Goal: Task Accomplishment & Management: Use online tool/utility

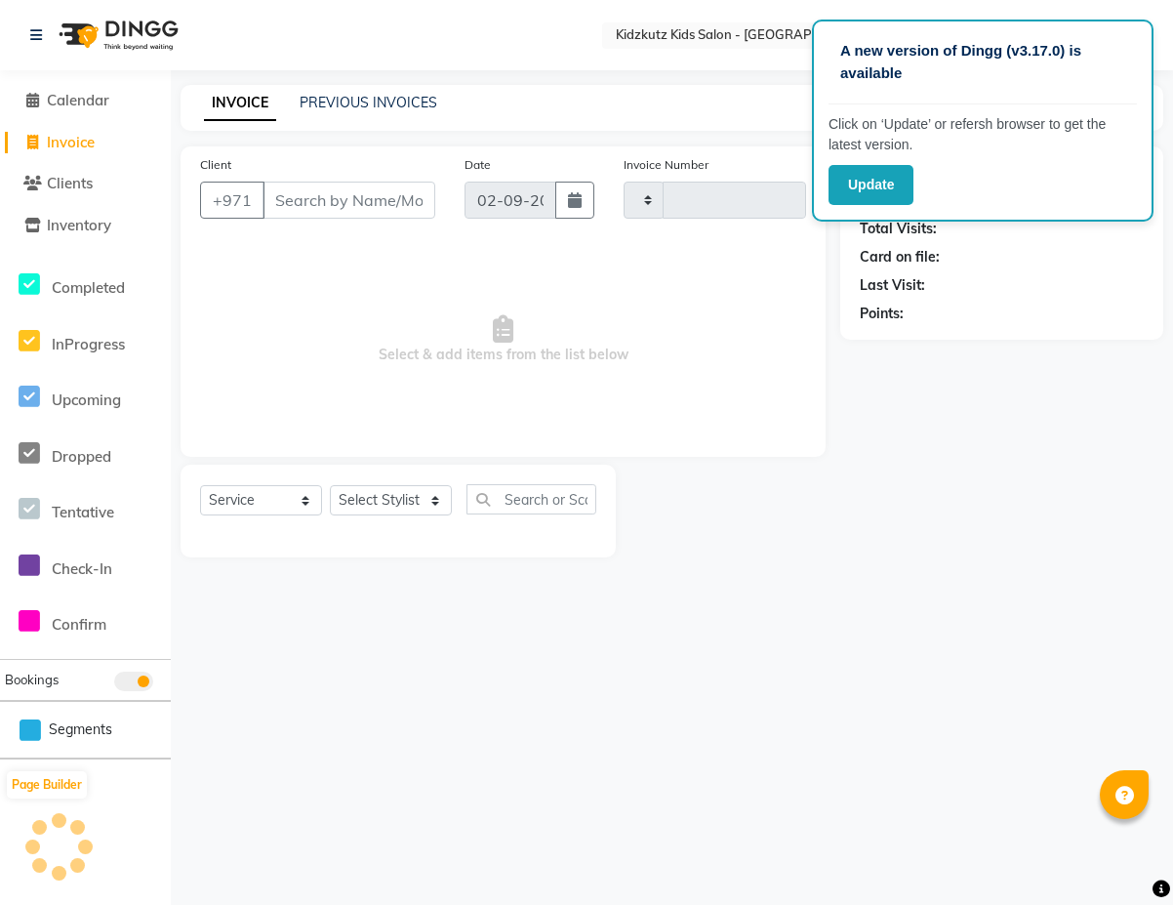
select select "service"
type input "0449"
select select "8554"
click at [346, 191] on input "Client" at bounding box center [348, 199] width 173 height 37
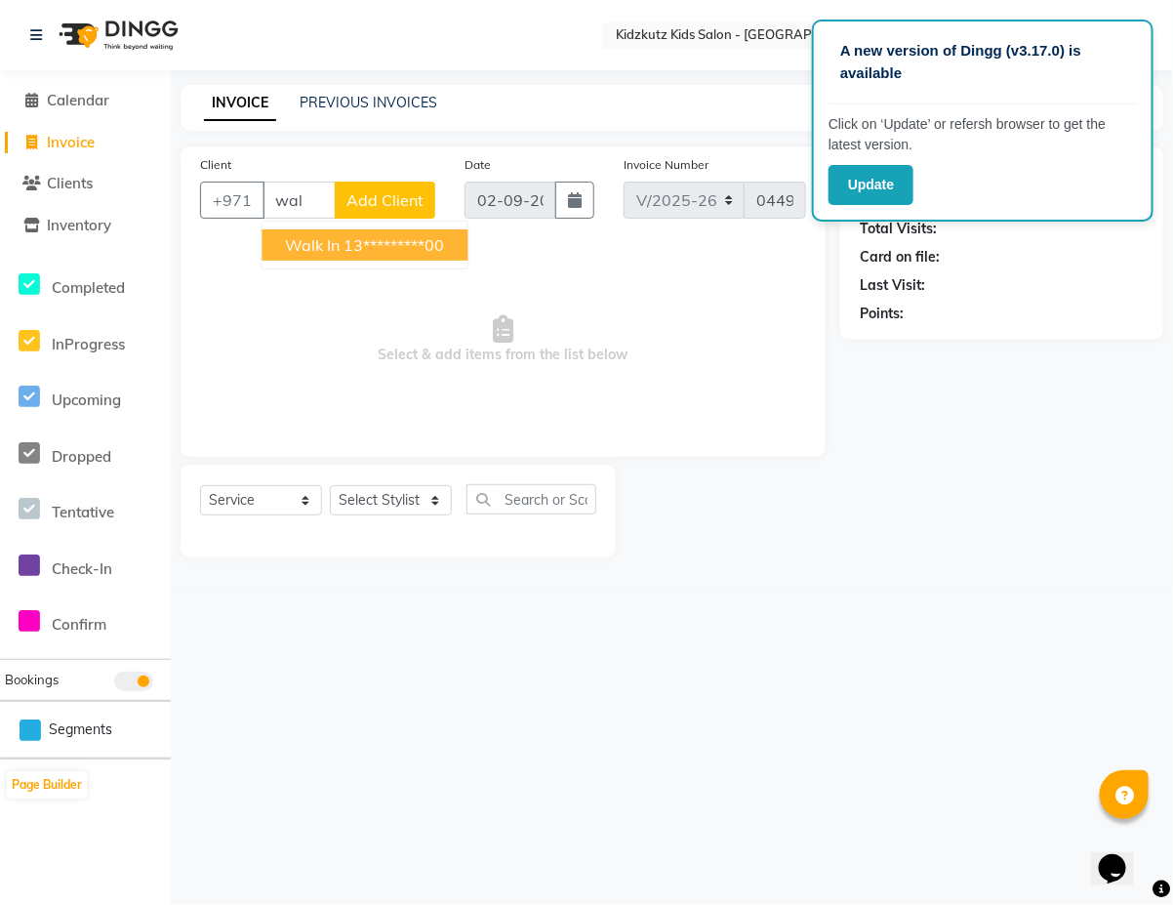
click at [418, 245] on ngb-highlight "13*********00" at bounding box center [394, 245] width 101 height 20
type input "13*********00"
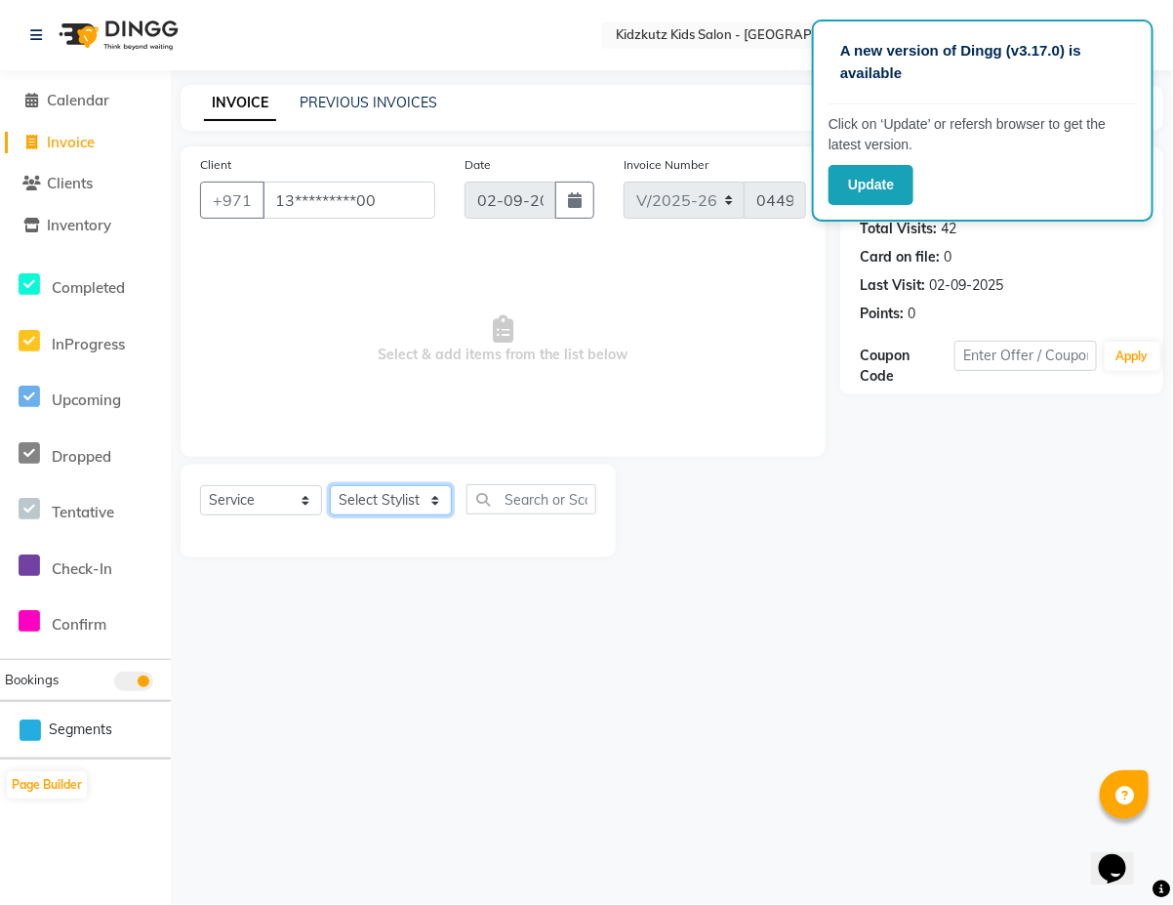
click at [416, 503] on select "Select Stylist Aris Barber6 Chami Mr. Marwan Sales [PERSON_NAME] [PERSON_NAME]" at bounding box center [391, 500] width 122 height 30
select select "84879"
click at [330, 485] on select "Select Stylist Aris Barber6 Chami Mr. Marwan Sales [PERSON_NAME] [PERSON_NAME]" at bounding box center [391, 500] width 122 height 30
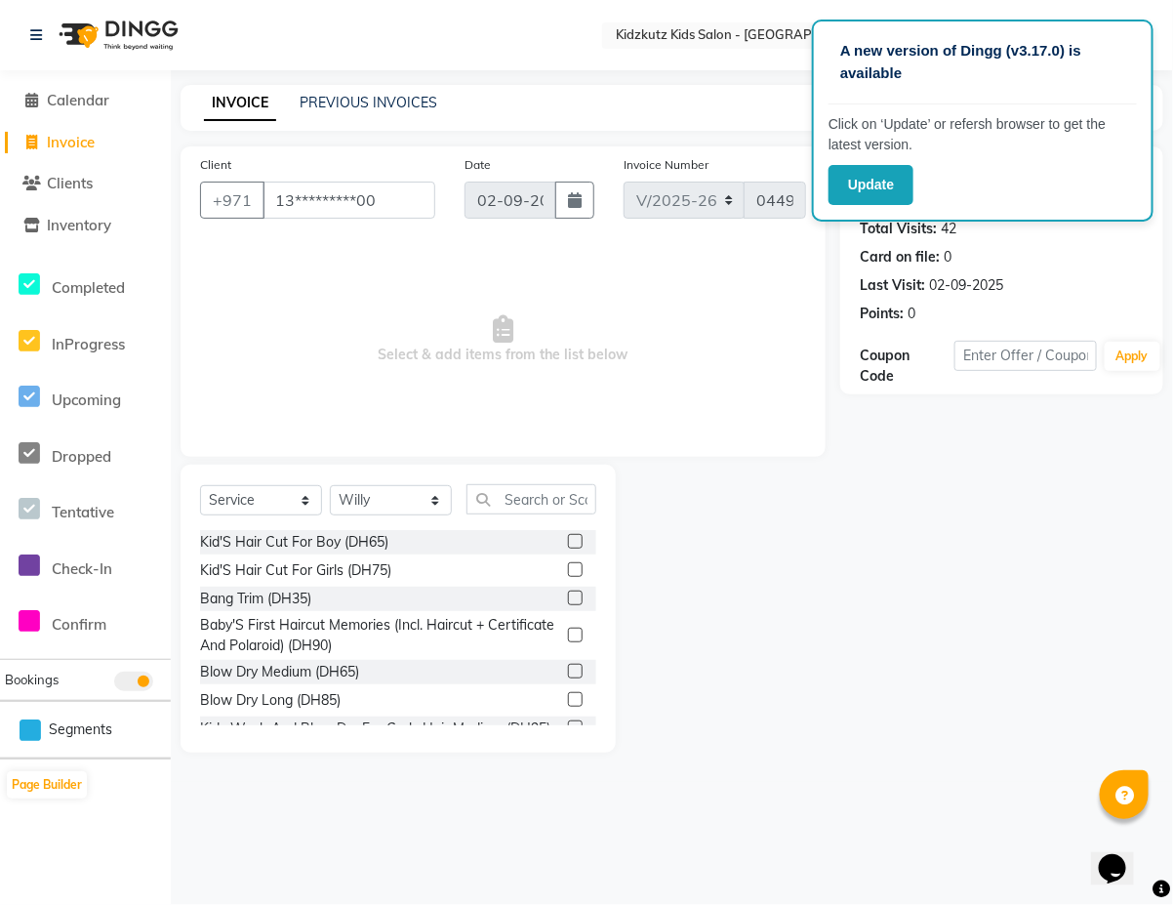
click at [568, 540] on label at bounding box center [575, 541] width 15 height 15
click at [568, 540] on input "checkbox" at bounding box center [574, 542] width 13 height 13
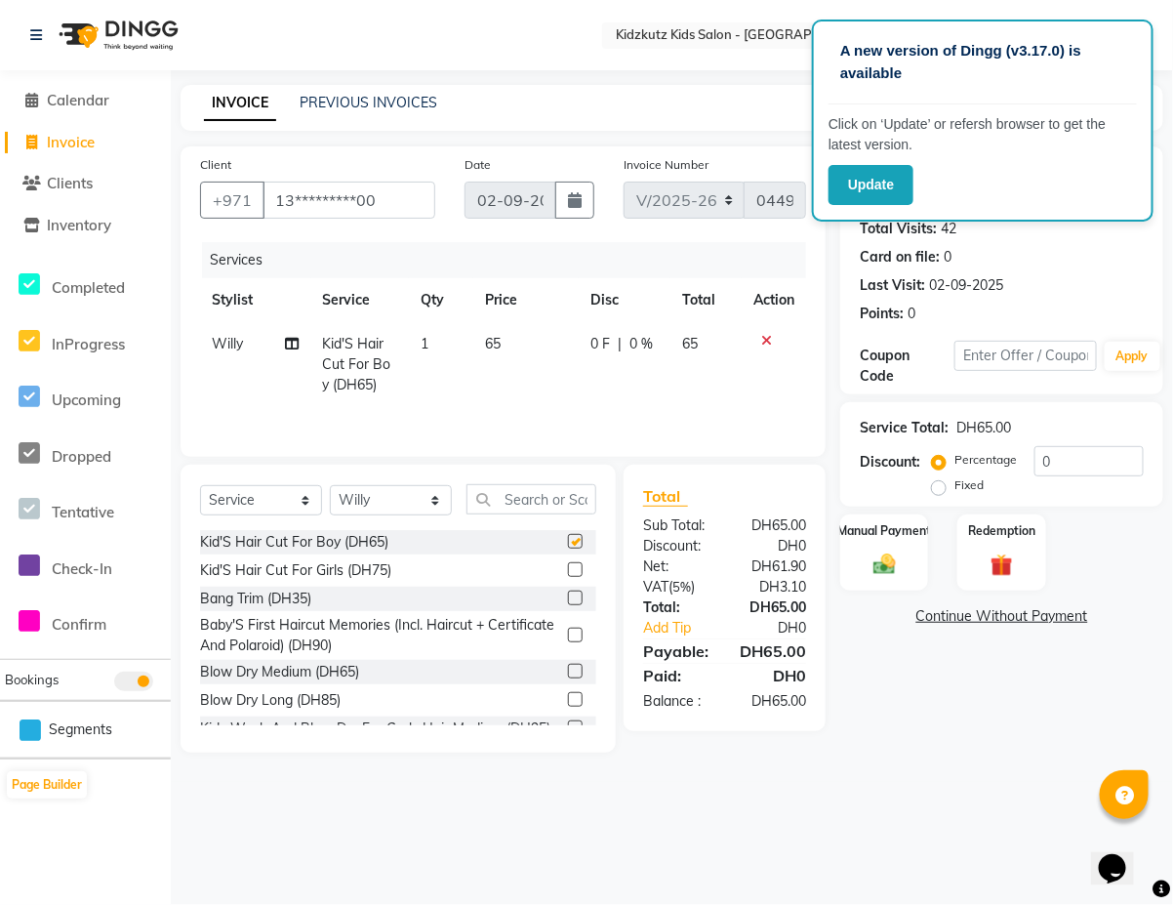
checkbox input "false"
click at [886, 546] on div "Manual Payment" at bounding box center [885, 552] width 92 height 80
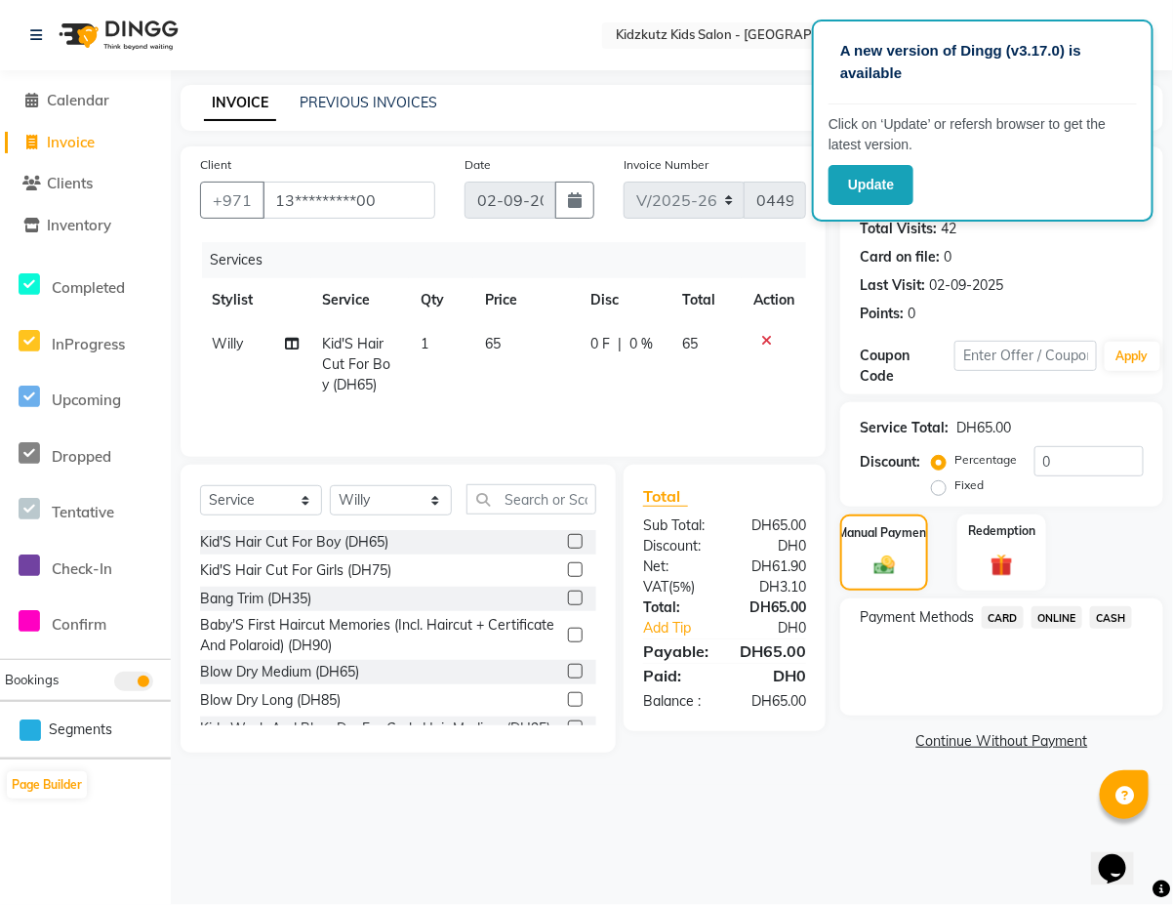
click at [1005, 613] on span "CARD" at bounding box center [1003, 617] width 42 height 22
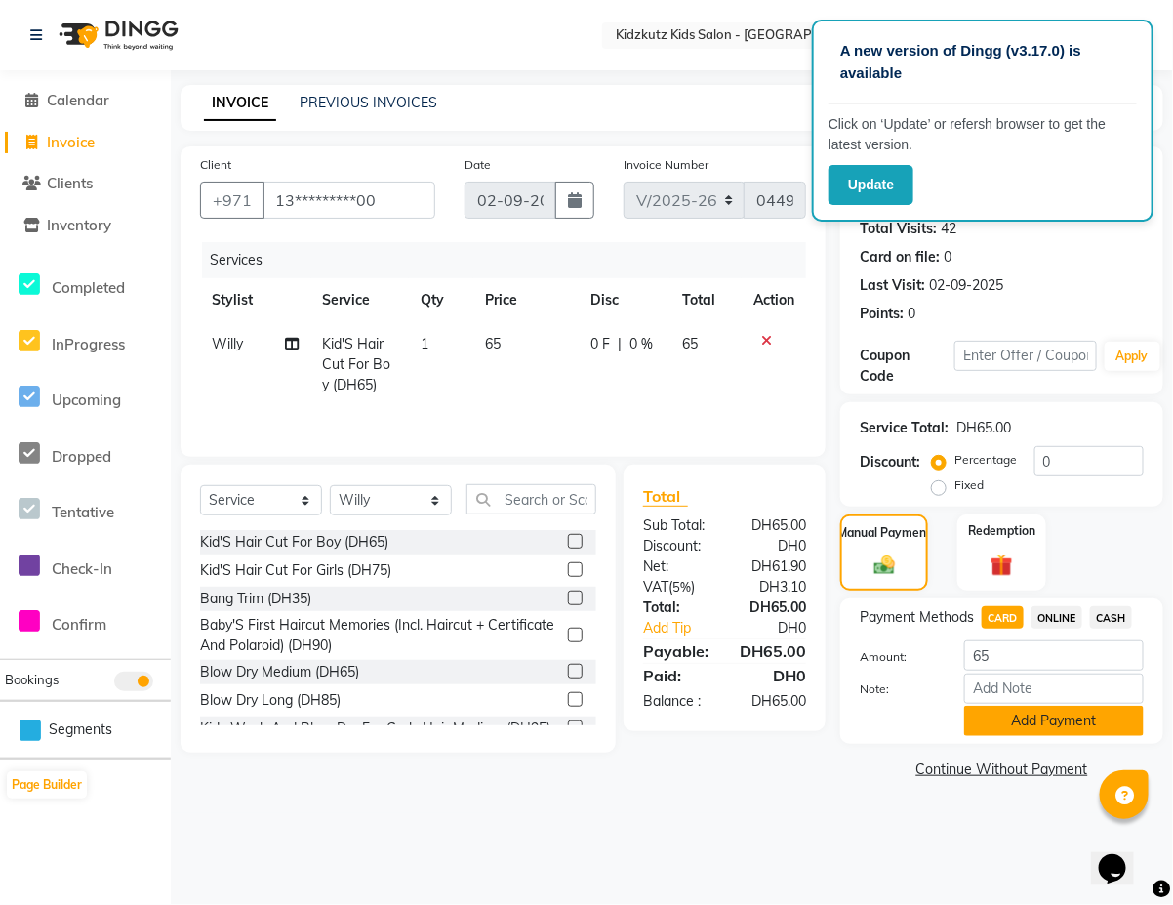
click at [1091, 724] on button "Add Payment" at bounding box center [1054, 720] width 180 height 30
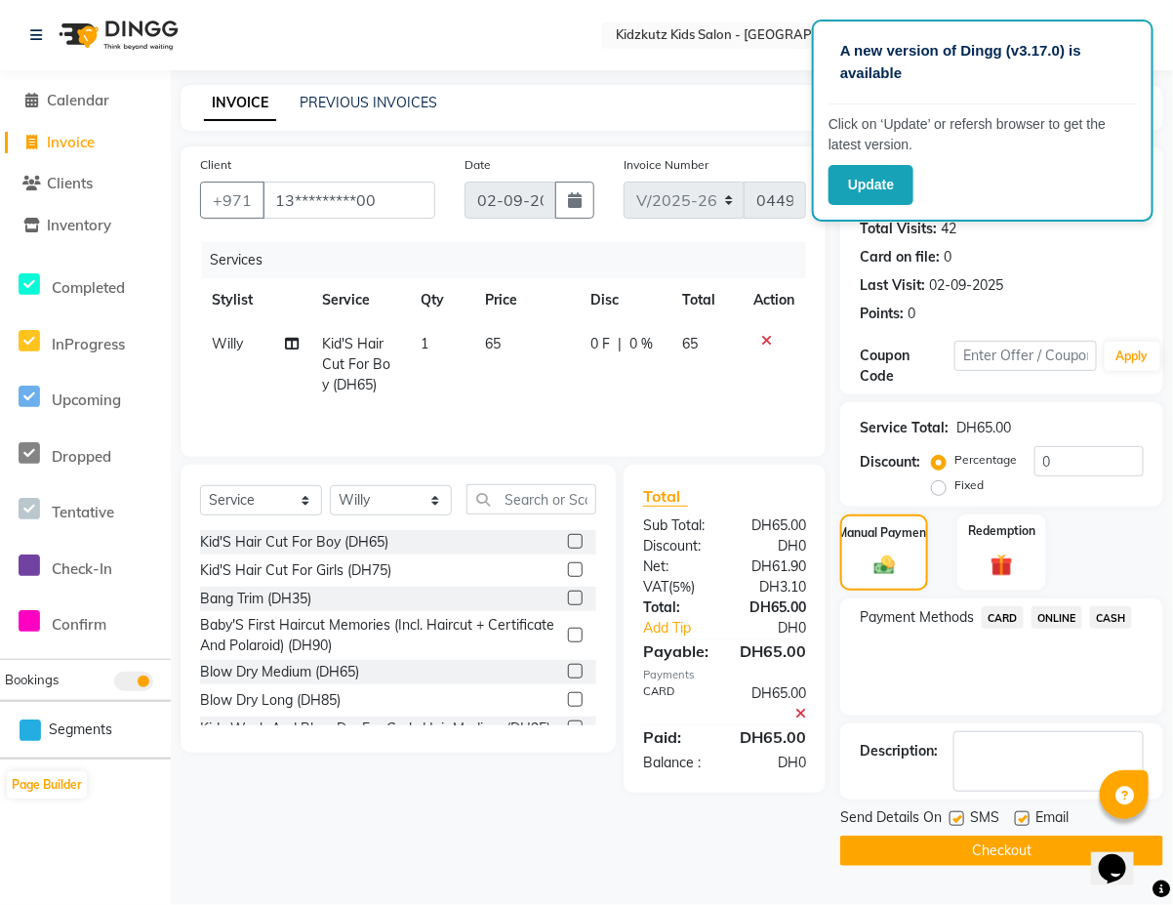
click at [1042, 855] on button "Checkout" at bounding box center [1001, 850] width 323 height 30
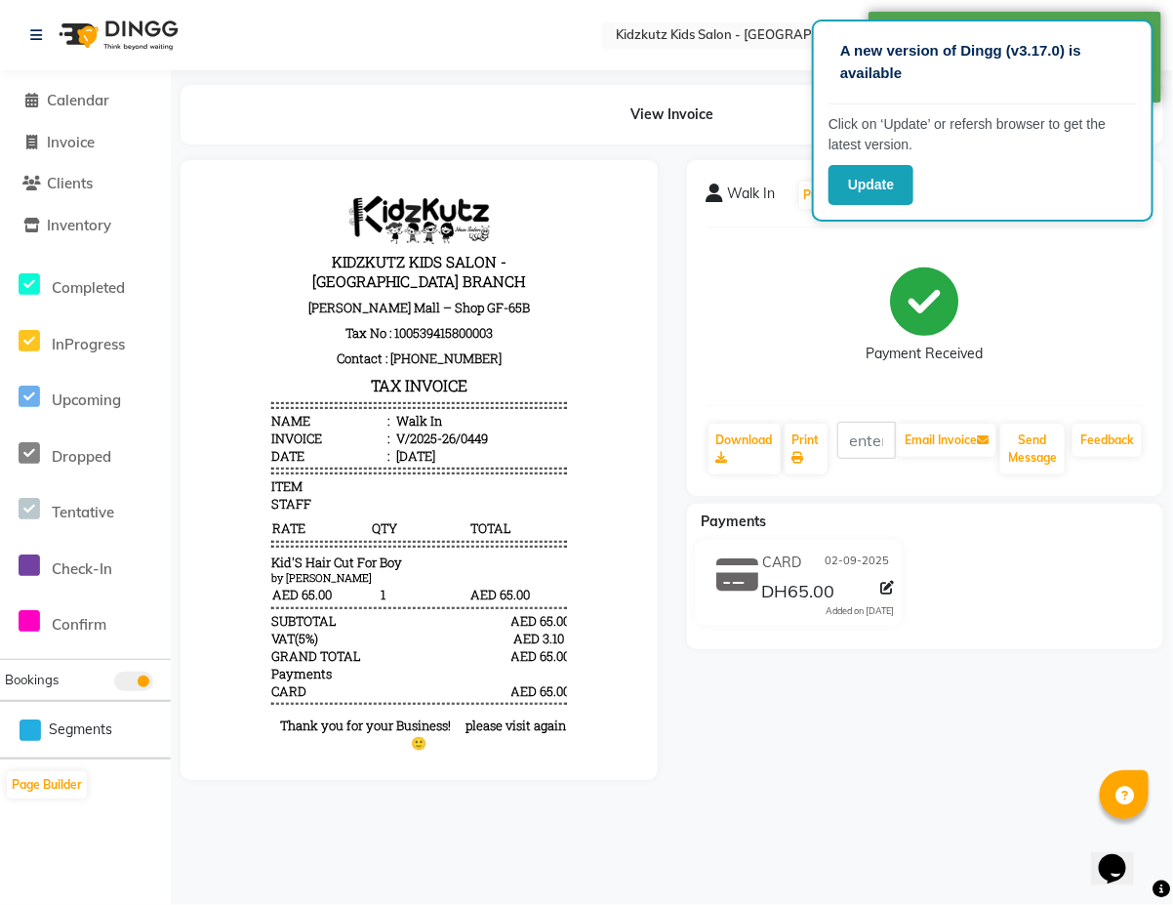
scroll to position [16, 0]
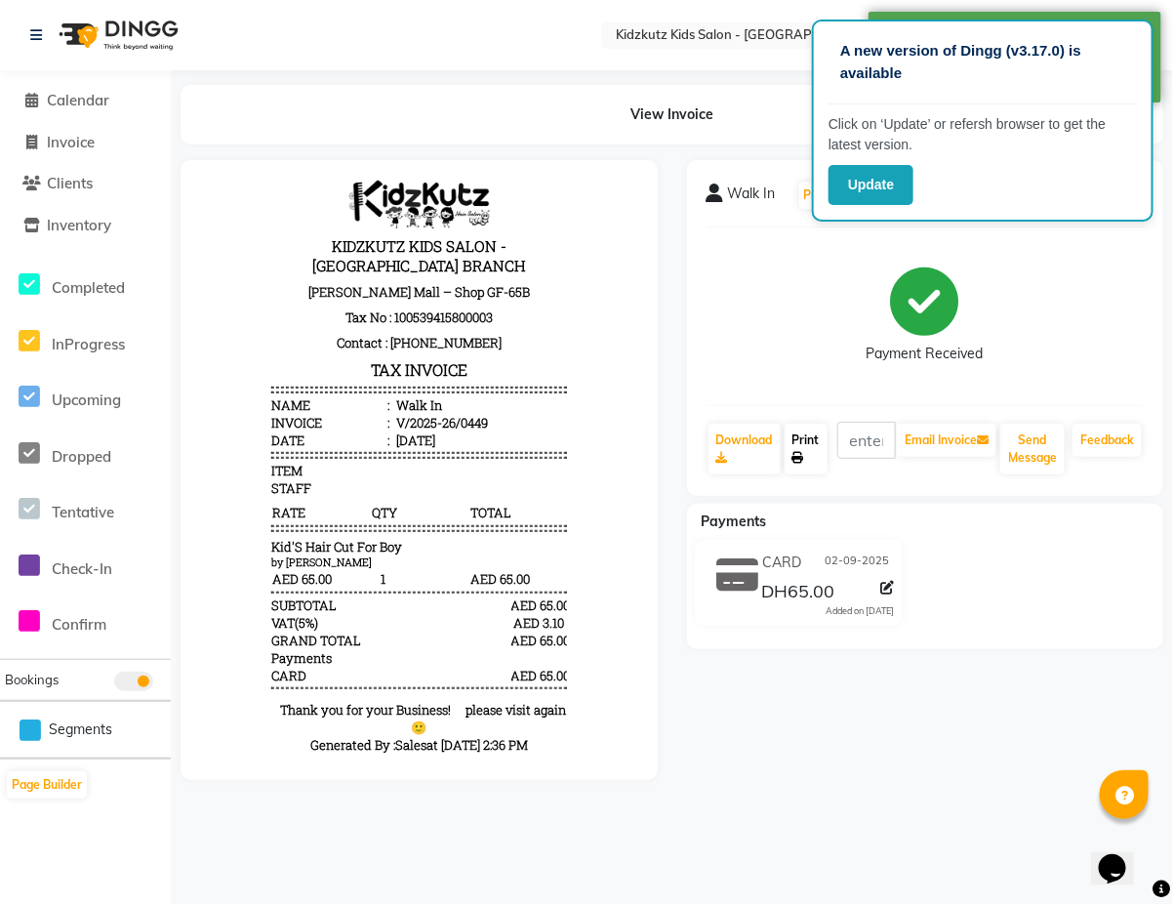
click at [820, 462] on link "Print" at bounding box center [806, 448] width 43 height 51
